Goal: Task Accomplishment & Management: Manage account settings

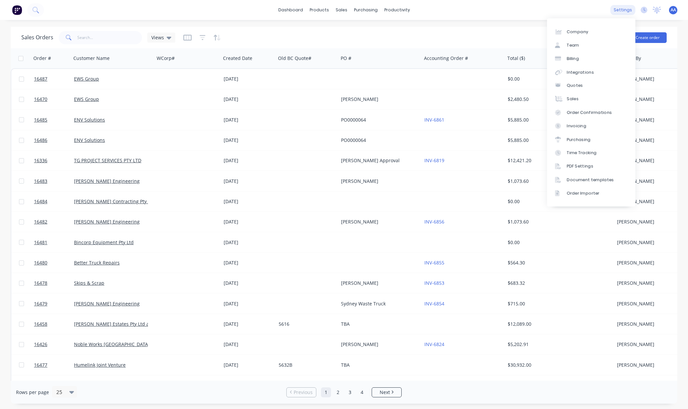
click at [627, 10] on div "settings" at bounding box center [622, 10] width 25 height 10
click at [573, 43] on div "Team" at bounding box center [573, 45] width 12 height 6
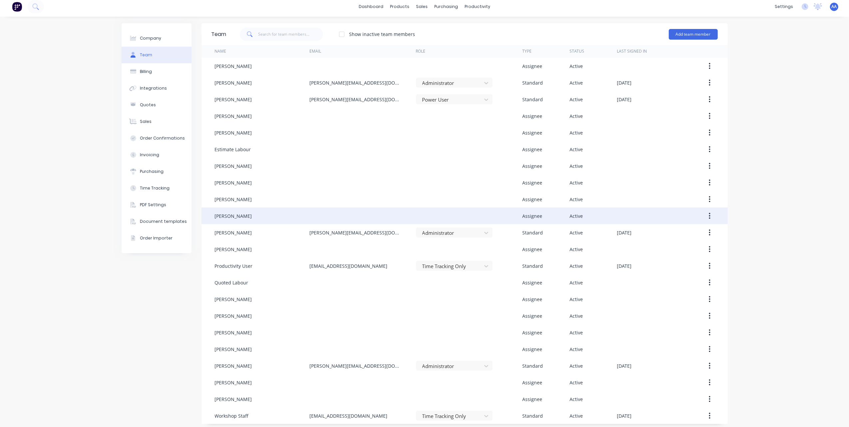
scroll to position [7, 0]
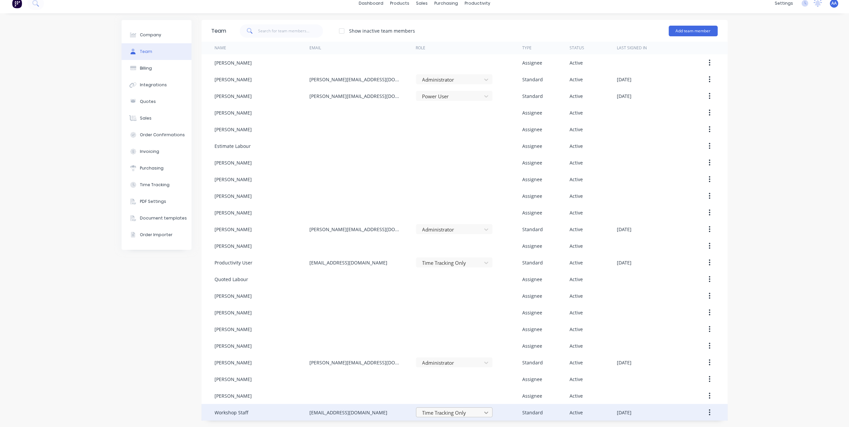
click at [484, 409] on body "dashboard products sales purchasing productivity dashboard products Product Cat…" at bounding box center [424, 213] width 849 height 427
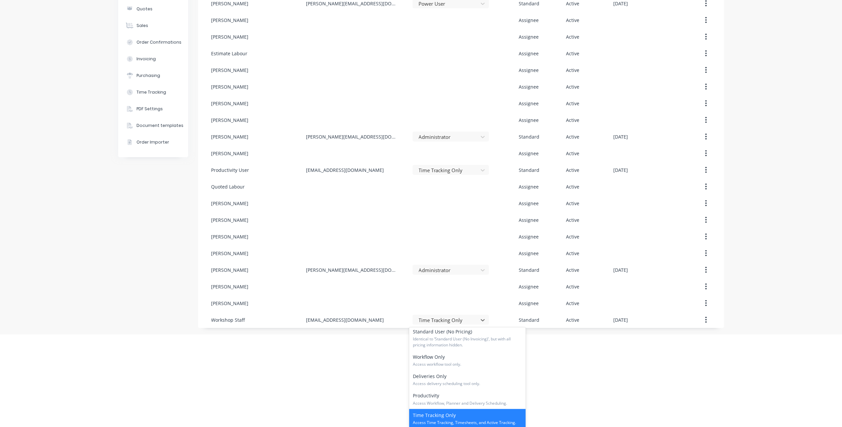
scroll to position [101, 0]
click at [461, 396] on div "Productivity Access Workflow, Planner and Delivery Scheduling." at bounding box center [467, 396] width 117 height 19
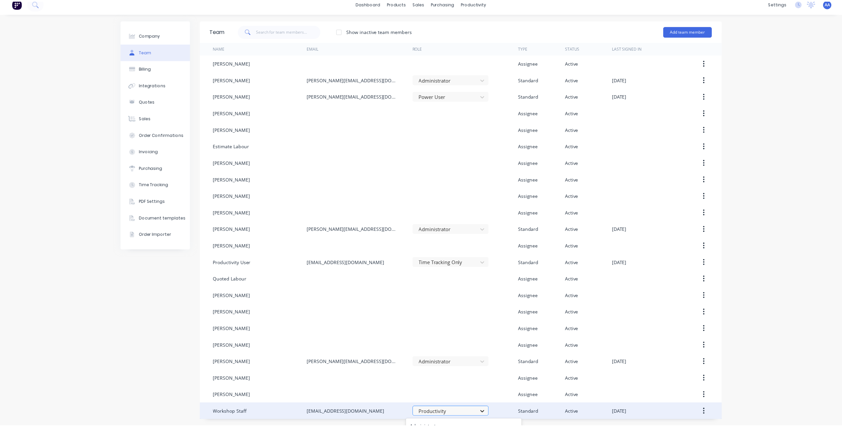
scroll to position [93, 0]
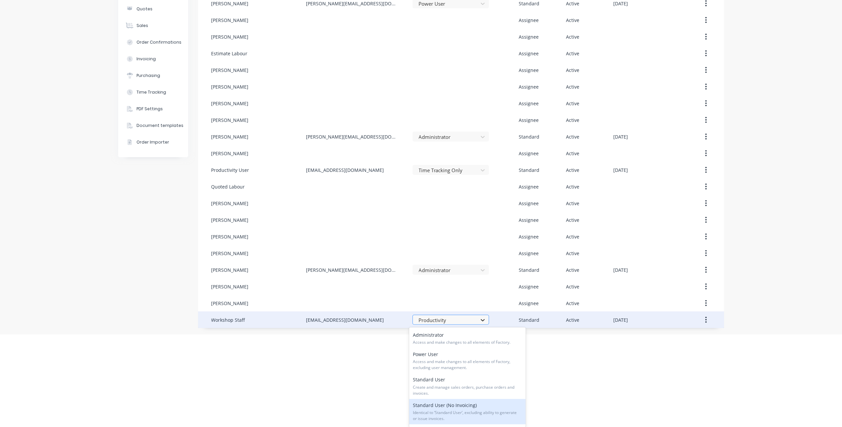
click at [484, 334] on body "dashboard products sales purchasing productivity dashboard products Product Cat…" at bounding box center [421, 120] width 842 height 427
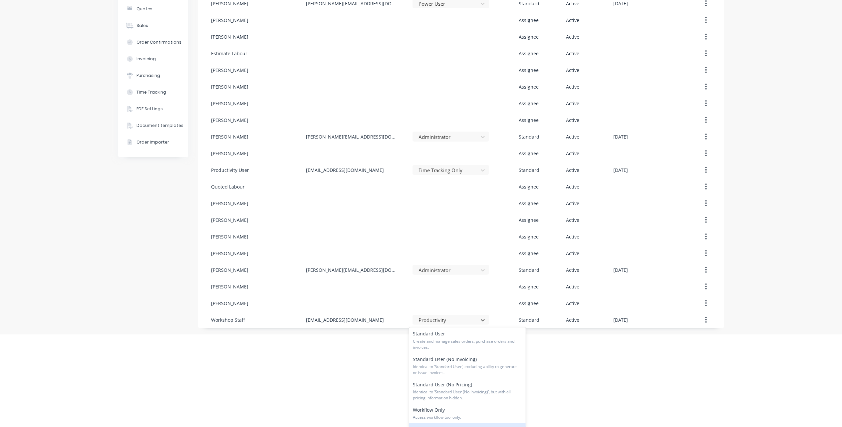
scroll to position [101, 0]
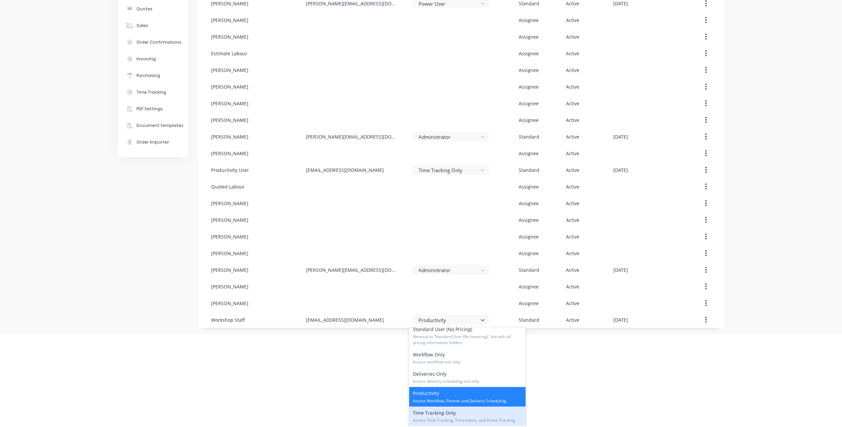
click at [435, 409] on div "Time Tracking Only Access Time Tracking, Timesheets, and Active Tracking." at bounding box center [467, 416] width 117 height 19
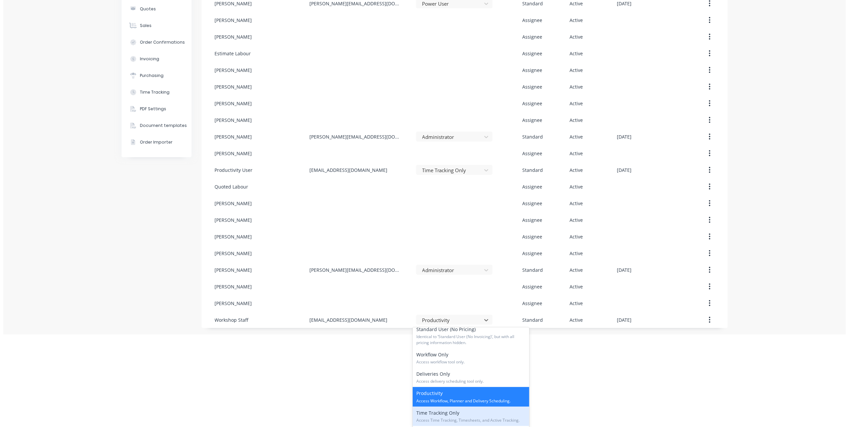
scroll to position [0, 0]
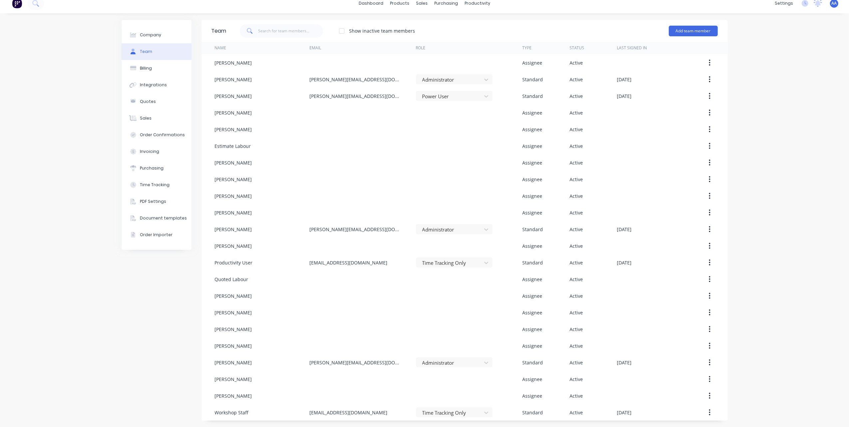
click at [13, 4] on img at bounding box center [17, 3] width 10 height 10
